Goal: Task Accomplishment & Management: Complete application form

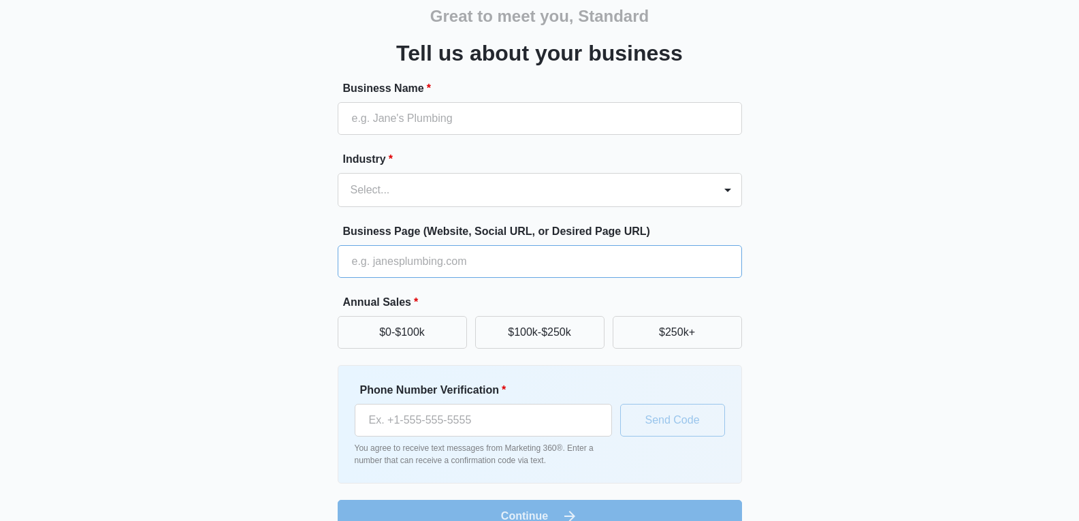
scroll to position [68, 0]
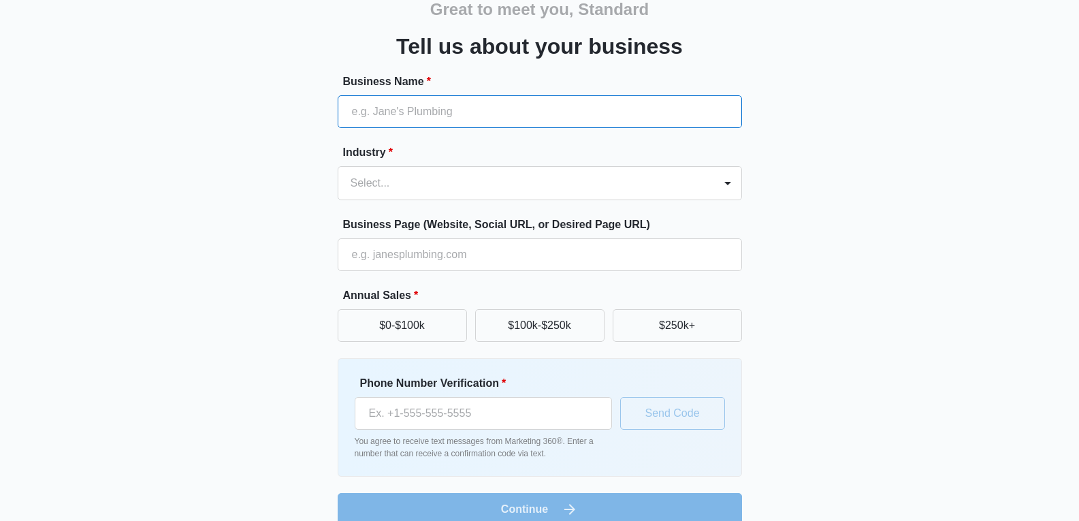
click at [487, 119] on input "Business Name *" at bounding box center [540, 111] width 404 height 33
paste input "Download@123"
type input "Download@123"
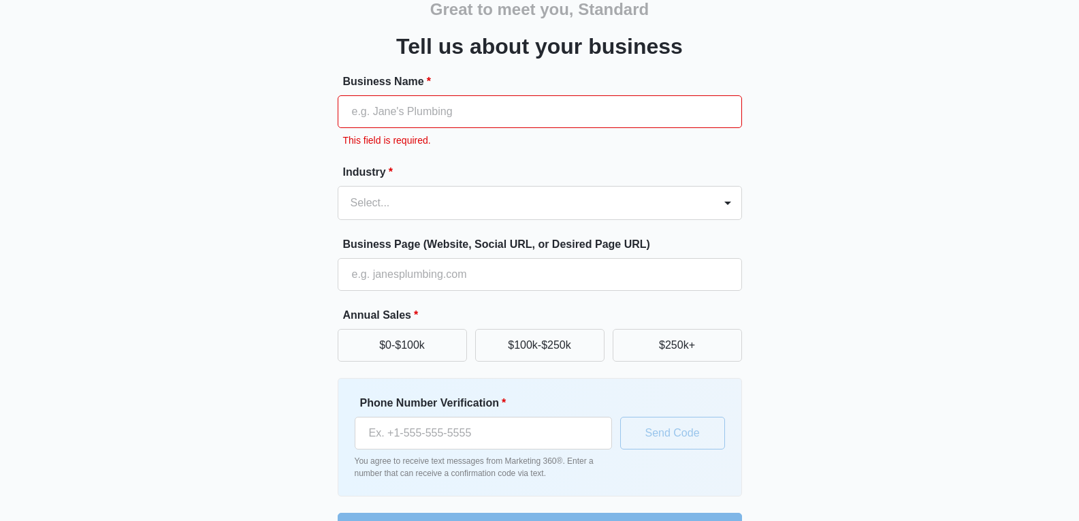
paste input "Standard Fence Company"
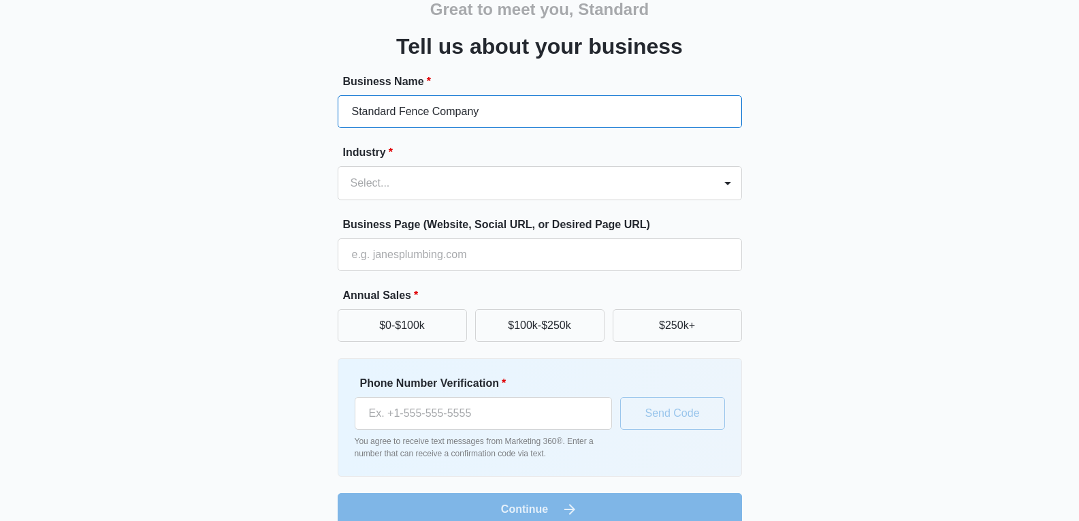
type input "Standard Fence Company"
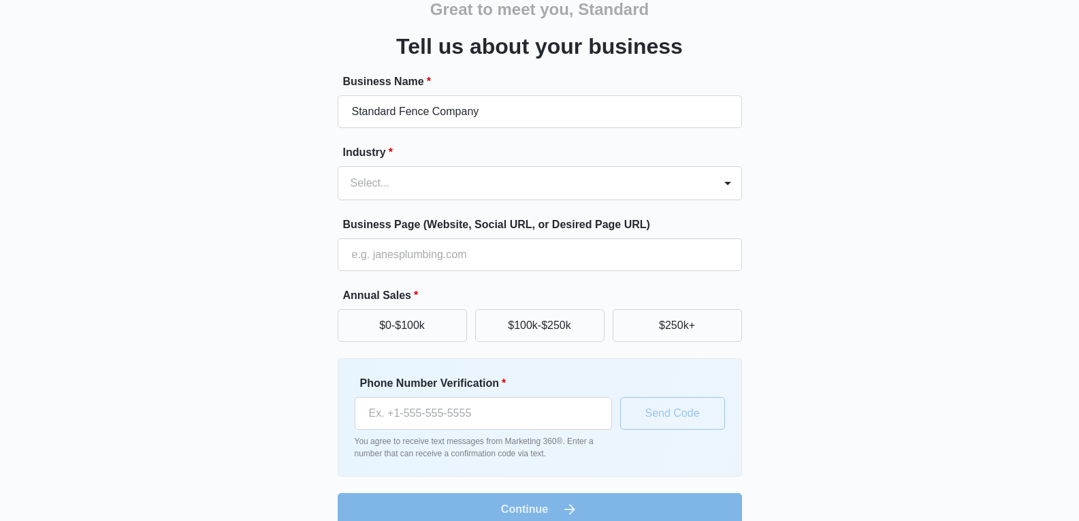
click at [308, 186] on div "Great to meet you, Standard Tell us about your business Business Name * Standar…" at bounding box center [539, 249] width 817 height 552
click at [458, 184] on div at bounding box center [524, 183] width 346 height 19
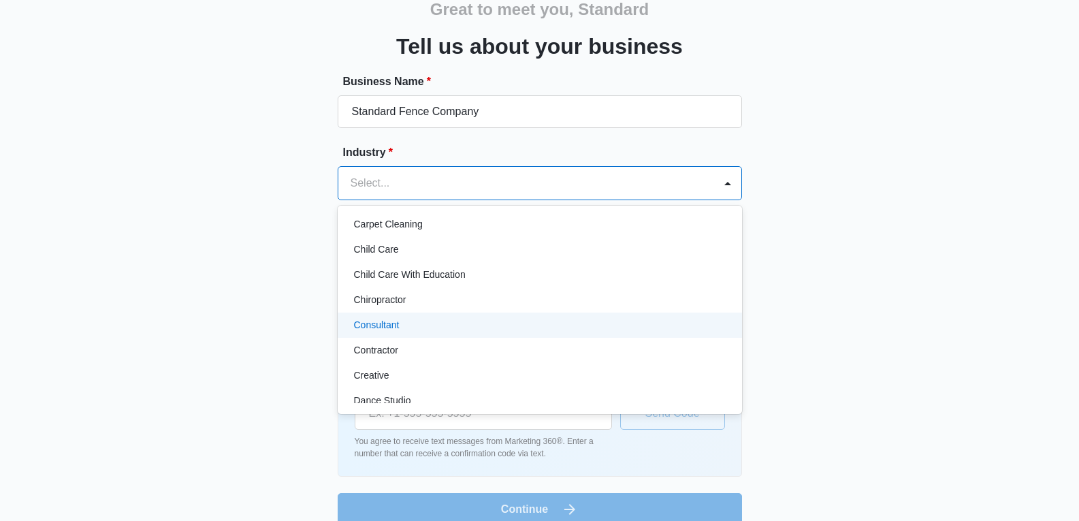
scroll to position [136, 0]
click at [423, 328] on div "Contractor" at bounding box center [538, 322] width 369 height 14
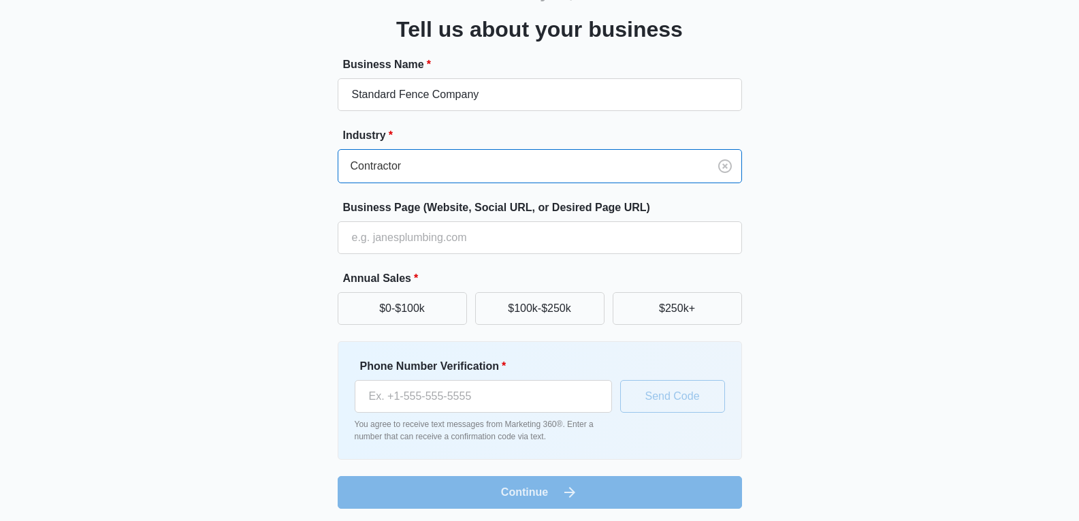
scroll to position [89, 0]
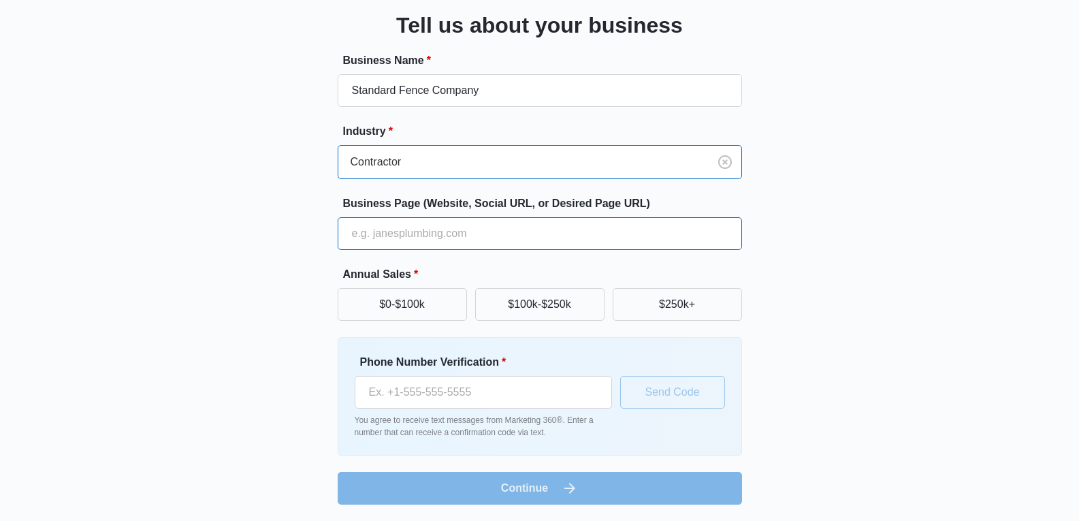
click at [519, 235] on input "Business Page (Website, Social URL, or Desired Page URL)" at bounding box center [540, 233] width 404 height 33
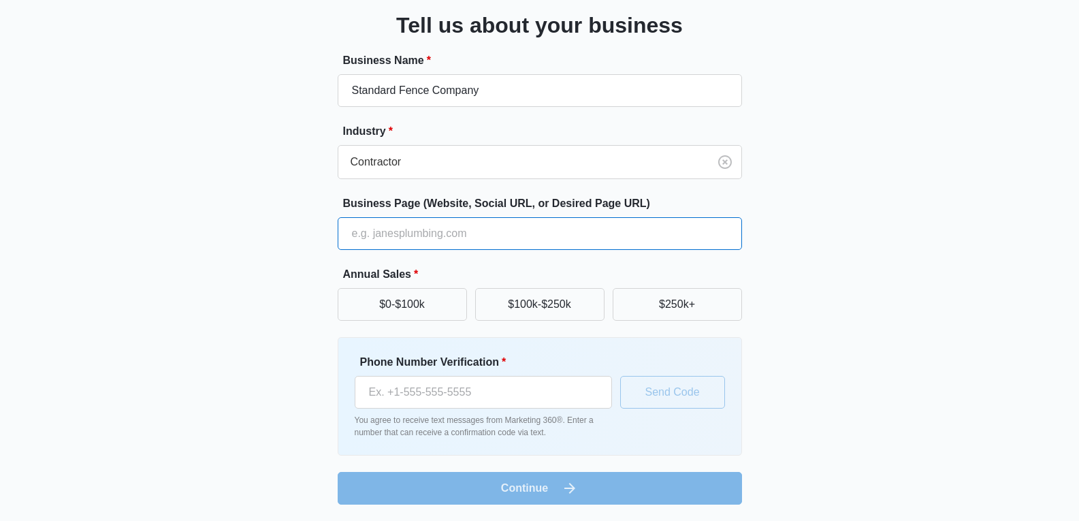
paste input "[URL][DOMAIN_NAME]"
type input "[URL][DOMAIN_NAME]"
click at [794, 223] on div "Great to meet you, Standard Tell us about your business Business Name * Standar…" at bounding box center [539, 228] width 817 height 552
click at [412, 356] on label "Phone Number Verification *" at bounding box center [488, 362] width 257 height 16
click at [412, 376] on input "Phone Number Verification *" at bounding box center [483, 392] width 257 height 33
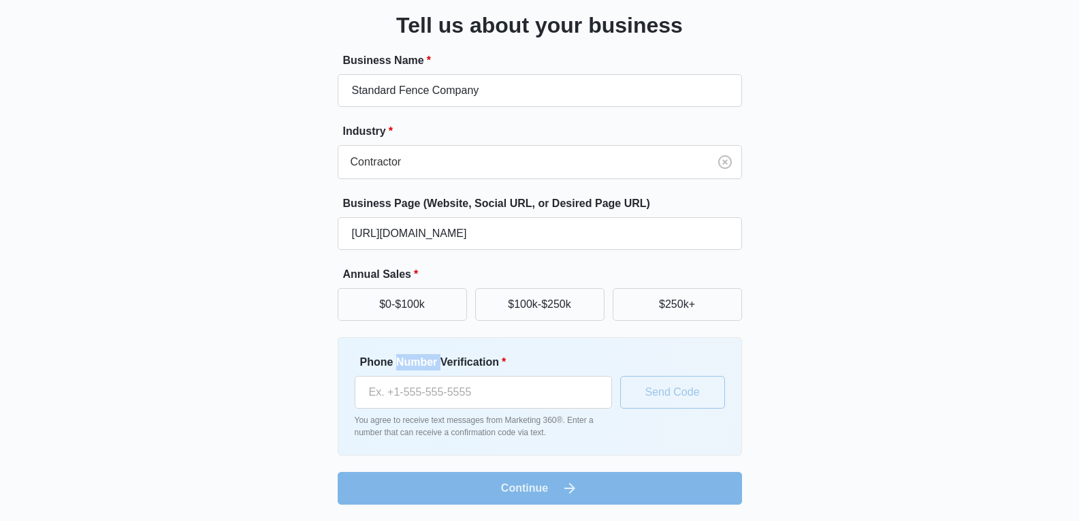
click at [412, 358] on label "Phone Number Verification *" at bounding box center [488, 362] width 257 height 16
click at [412, 376] on input "Phone Number Verification *" at bounding box center [483, 392] width 257 height 33
copy label "Number"
click at [412, 359] on label "Phone Number Verification *" at bounding box center [488, 362] width 257 height 16
click at [412, 376] on input "Phone Number Verification *" at bounding box center [483, 392] width 257 height 33
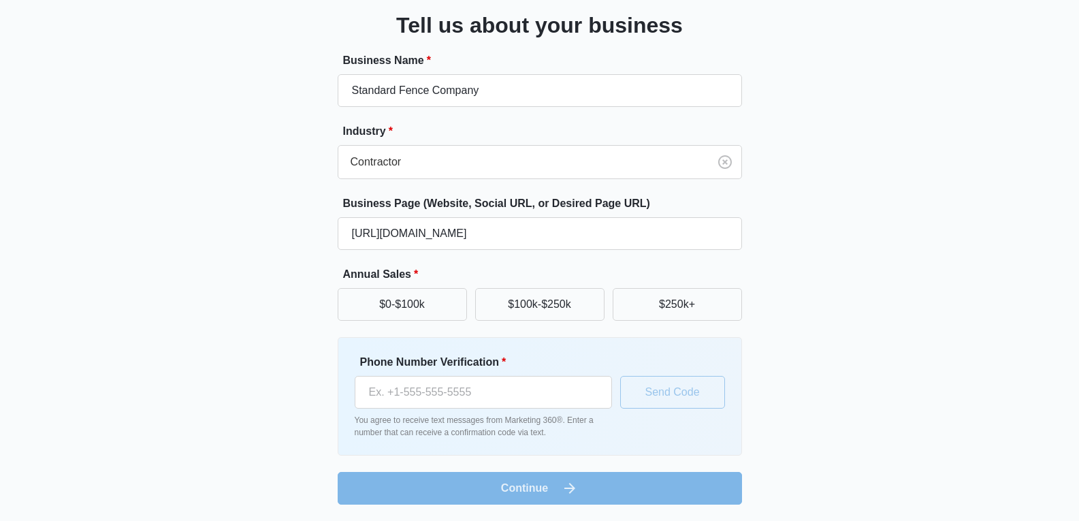
click at [412, 359] on label "Phone Number Verification *" at bounding box center [488, 362] width 257 height 16
click at [412, 376] on input "Phone Number Verification *" at bounding box center [483, 392] width 257 height 33
click at [412, 359] on label "Phone Number Verification *" at bounding box center [488, 362] width 257 height 16
click at [412, 376] on input "Phone Number Verification *" at bounding box center [483, 392] width 257 height 33
click at [414, 359] on label "Phone Number Verification *" at bounding box center [488, 362] width 257 height 16
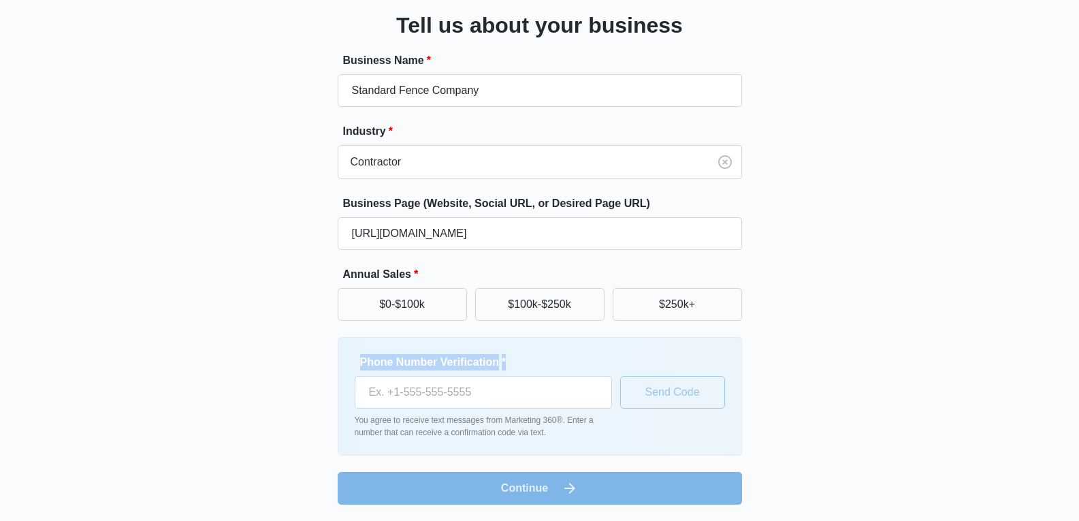
click at [414, 376] on input "Phone Number Verification *" at bounding box center [483, 392] width 257 height 33
copy label "Phone Number Verification *"
